Goal: Complete application form: Complete application form

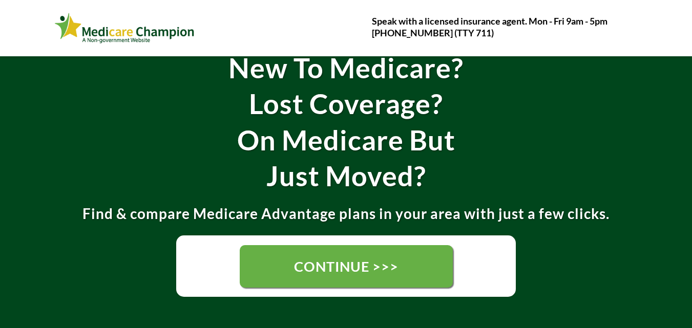
scroll to position [102, 0]
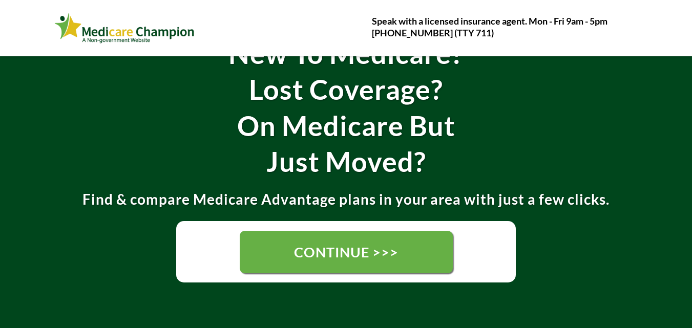
click at [311, 253] on span "CONTINUE >>>" at bounding box center [346, 252] width 104 height 17
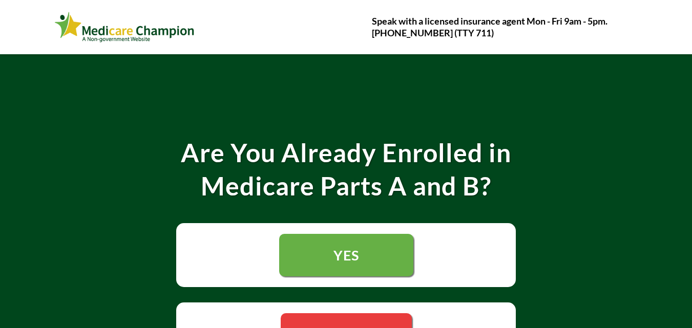
click at [329, 254] on link "YES" at bounding box center [346, 255] width 134 height 42
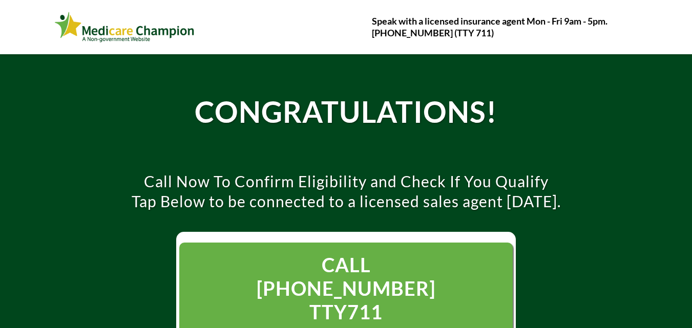
scroll to position [154, 0]
